Goal: Task Accomplishment & Management: Manage account settings

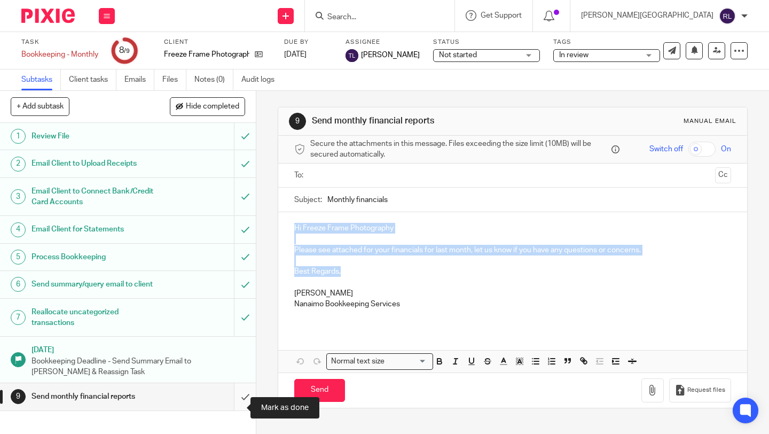
click at [242, 396] on input "submit" at bounding box center [128, 396] width 256 height 27
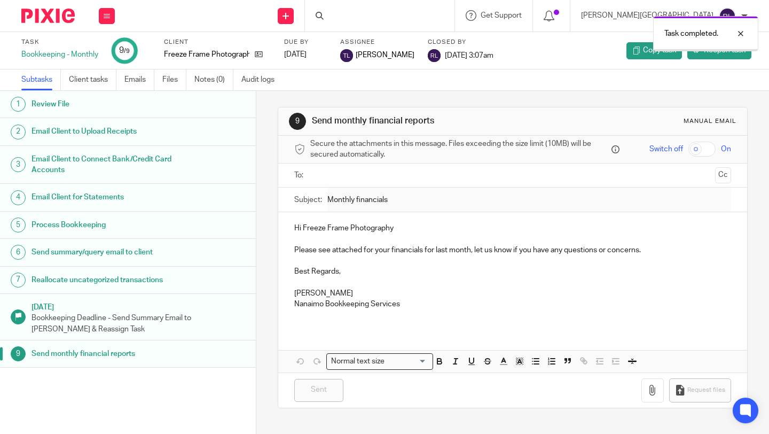
click at [397, 14] on div "Task completed." at bounding box center [572, 31] width 374 height 41
click at [401, 11] on div "Task completed." at bounding box center [572, 31] width 374 height 41
click at [404, 20] on div "Task completed." at bounding box center [572, 31] width 374 height 41
click at [743, 28] on div at bounding box center [732, 33] width 29 height 13
click at [422, 14] on input "Search" at bounding box center [374, 18] width 96 height 10
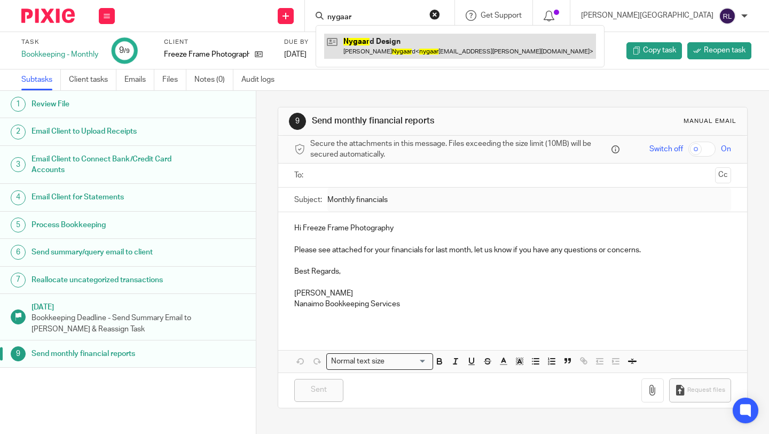
type input "nygaar"
click at [448, 46] on link at bounding box center [460, 46] width 272 height 25
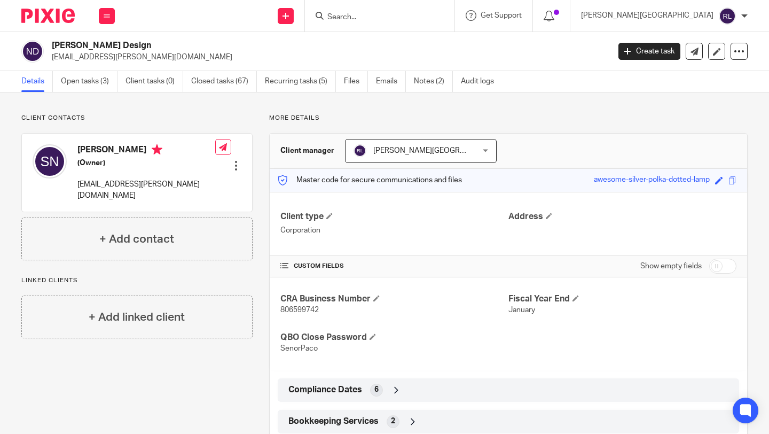
click at [294, 307] on span "806599742" at bounding box center [299, 309] width 38 height 7
copy span "806599742"
click at [83, 79] on link "Open tasks (3)" at bounding box center [89, 81] width 57 height 21
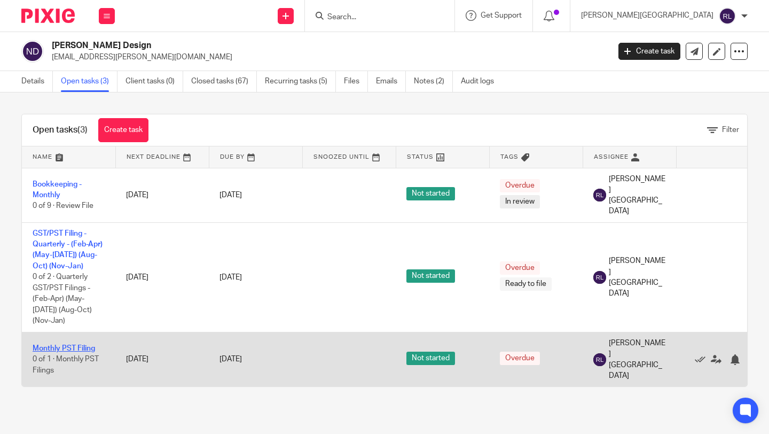
click at [66, 344] on link "Monthly PST Filing" at bounding box center [64, 347] width 62 height 7
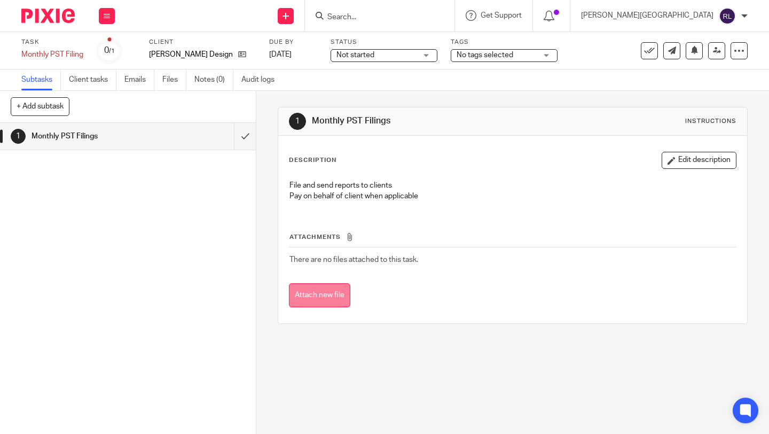
click at [314, 296] on button "Attach new file" at bounding box center [319, 295] width 61 height 24
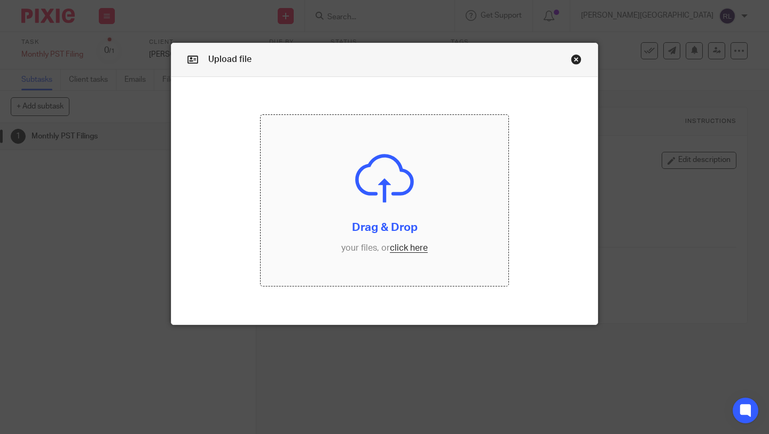
click at [403, 244] on input "file" at bounding box center [385, 200] width 248 height 171
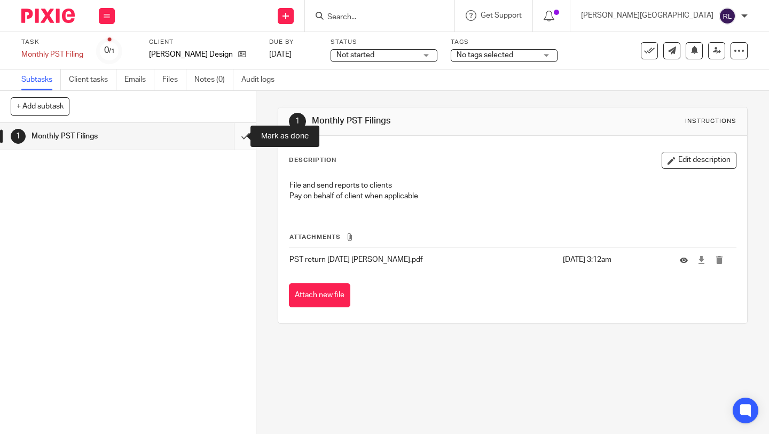
click at [236, 144] on input "submit" at bounding box center [128, 136] width 256 height 27
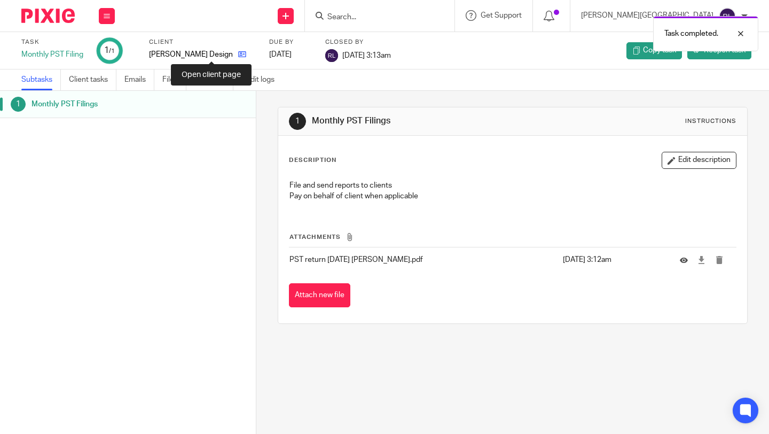
click at [238, 51] on icon at bounding box center [242, 54] width 8 height 8
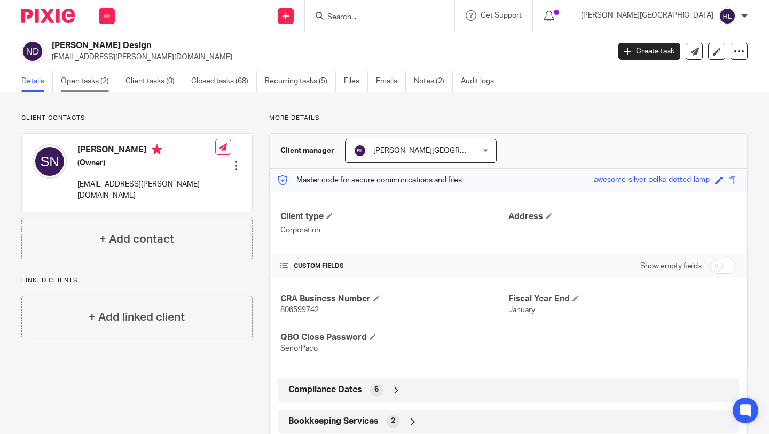
click at [79, 78] on link "Open tasks (2)" at bounding box center [89, 81] width 57 height 21
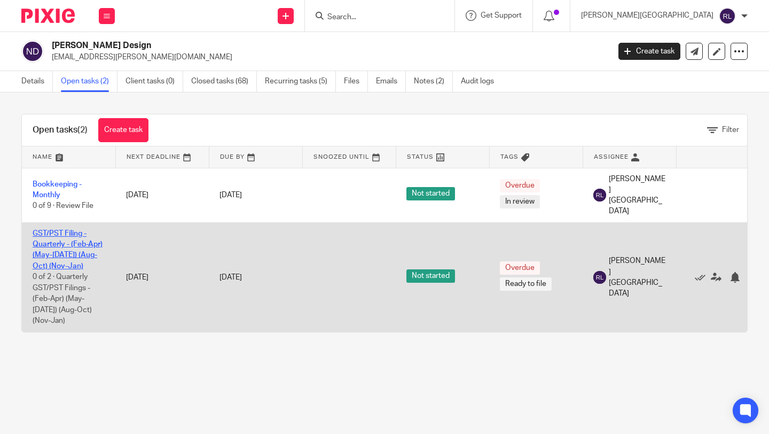
click at [57, 231] on link "GST/PST Filing - Quarterly - (Feb-Apr) (May-[DATE]) (Aug-Oct) (Nov-Jan)" at bounding box center [68, 250] width 70 height 40
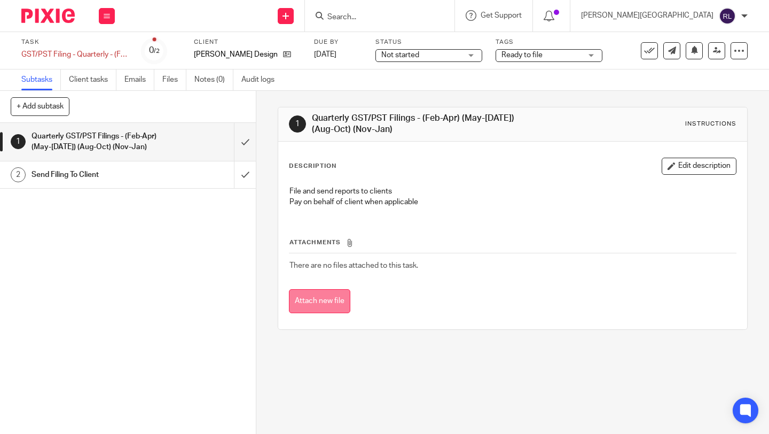
click at [310, 300] on button "Attach new file" at bounding box center [319, 301] width 61 height 24
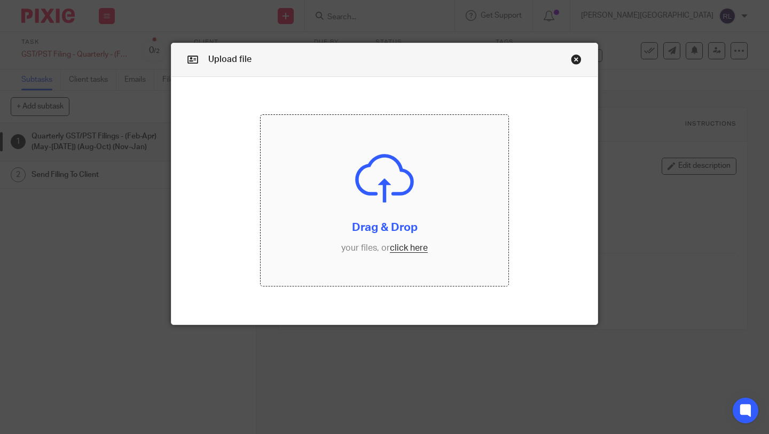
click at [400, 245] on input "file" at bounding box center [385, 200] width 248 height 171
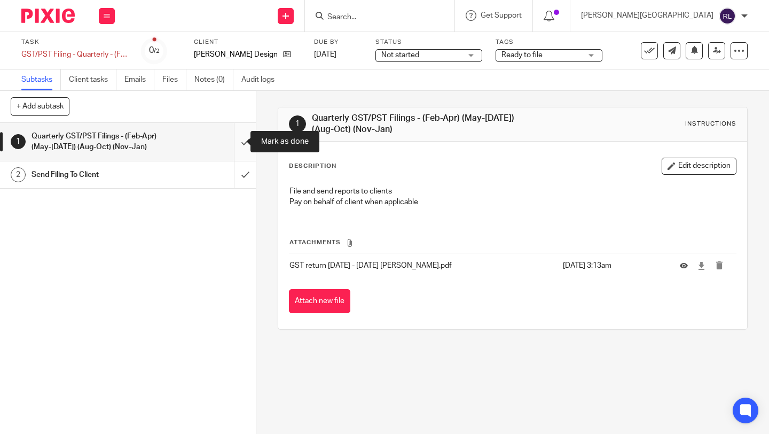
click at [236, 137] on input "submit" at bounding box center [128, 142] width 256 height 38
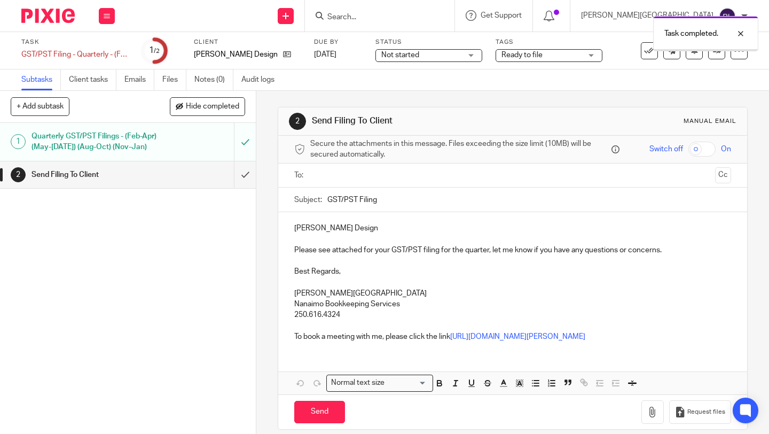
click at [236, 173] on input "submit" at bounding box center [128, 174] width 256 height 27
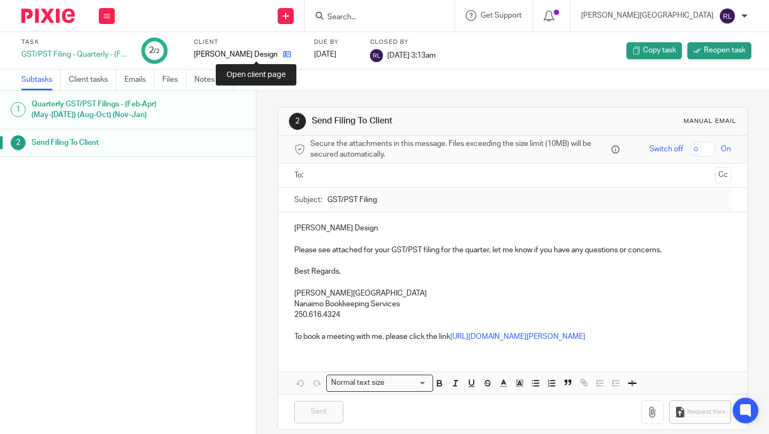
click at [283, 53] on icon at bounding box center [287, 54] width 8 height 8
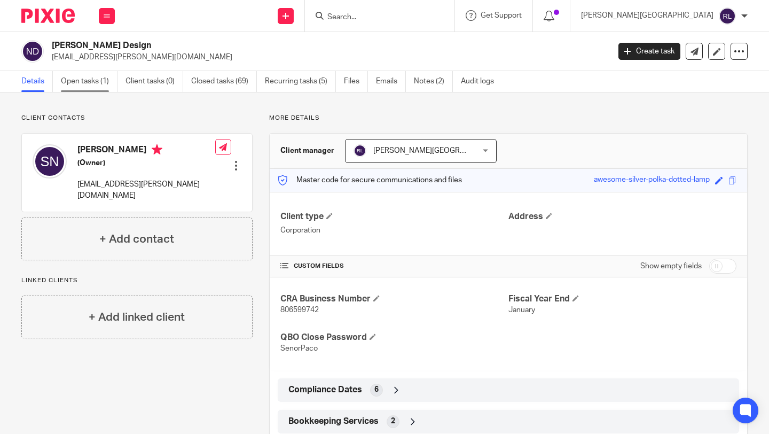
click at [91, 79] on link "Open tasks (1)" at bounding box center [89, 81] width 57 height 21
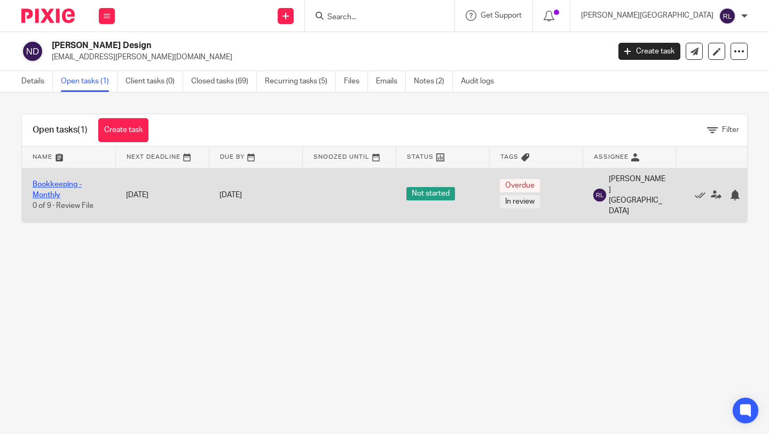
click at [42, 181] on link "Bookkeeping - Monthly" at bounding box center [57, 190] width 49 height 18
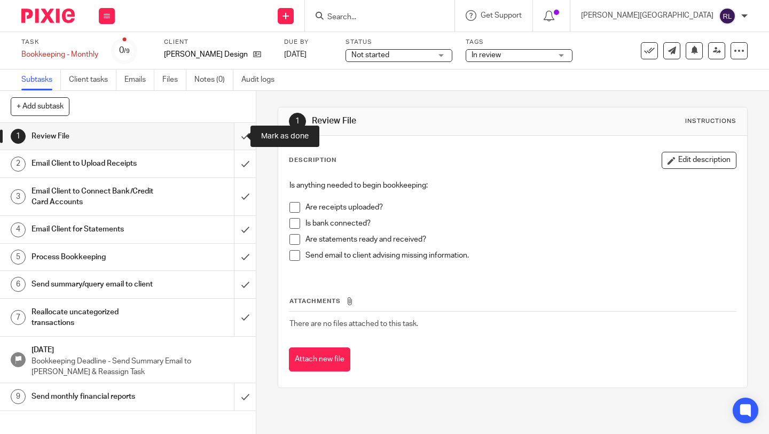
click at [234, 137] on input "submit" at bounding box center [128, 136] width 256 height 27
click at [236, 153] on input "submit" at bounding box center [128, 163] width 256 height 27
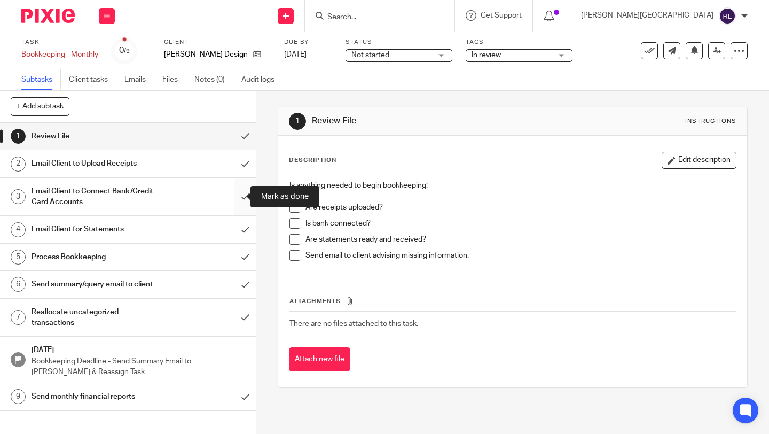
click at [240, 195] on input "submit" at bounding box center [128, 197] width 256 height 38
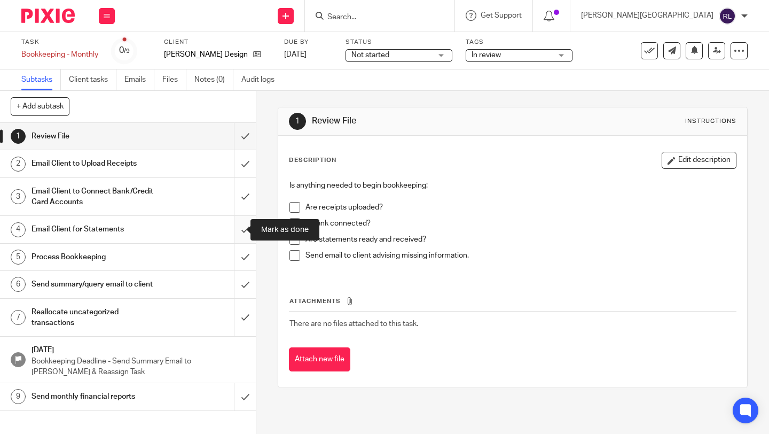
click at [239, 229] on input "submit" at bounding box center [128, 229] width 256 height 27
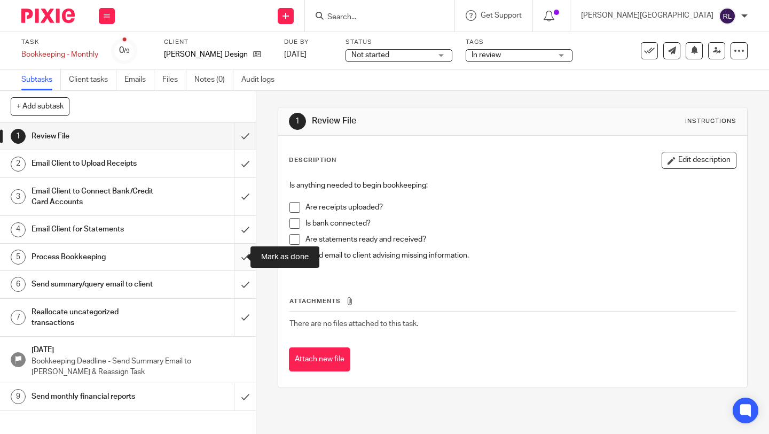
click at [237, 255] on input "submit" at bounding box center [128, 257] width 256 height 27
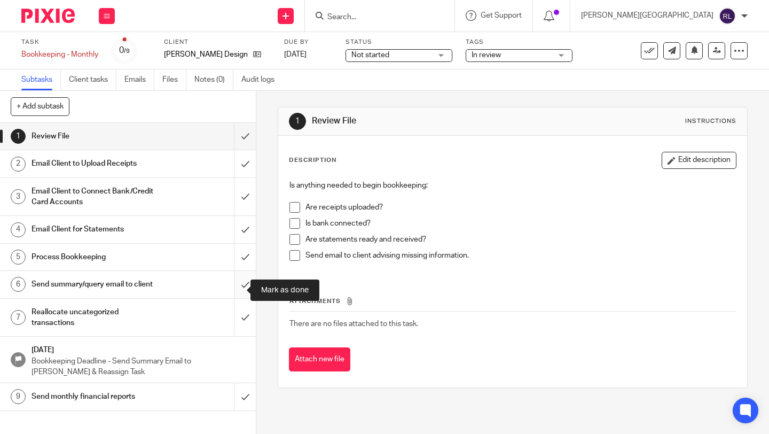
click at [236, 283] on input "submit" at bounding box center [128, 284] width 256 height 27
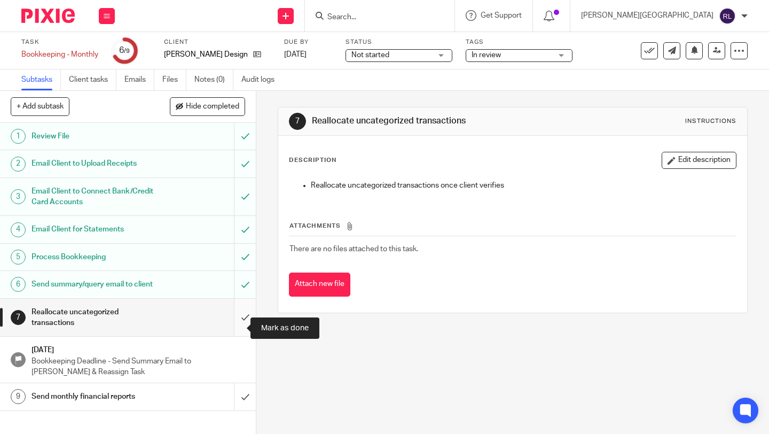
click at [234, 333] on input "submit" at bounding box center [128, 318] width 256 height 38
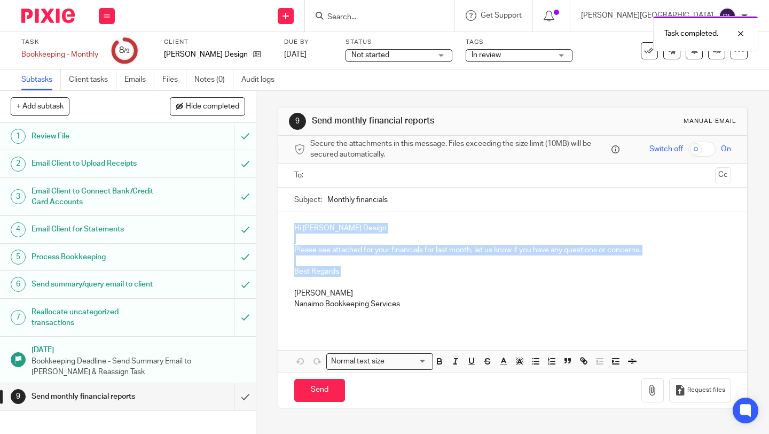
drag, startPoint x: 342, startPoint y: 275, endPoint x: 288, endPoint y: 227, distance: 71.5
click at [288, 228] on div "Hi [PERSON_NAME] Design Please see attached for your financials for last month,…" at bounding box center [512, 270] width 469 height 116
copy div "Hi [PERSON_NAME] Design Please see attached for your financials for last month,…"
